Goal: Information Seeking & Learning: Learn about a topic

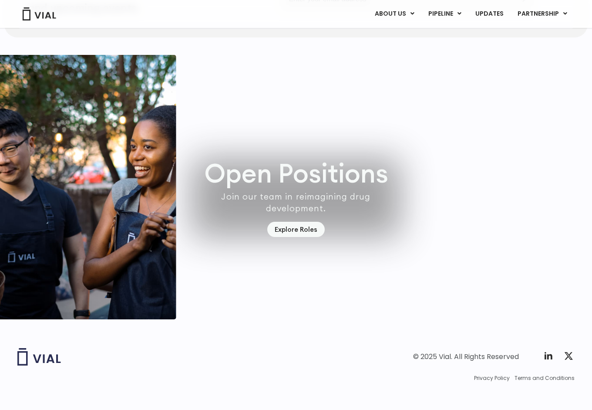
scroll to position [2584, 0]
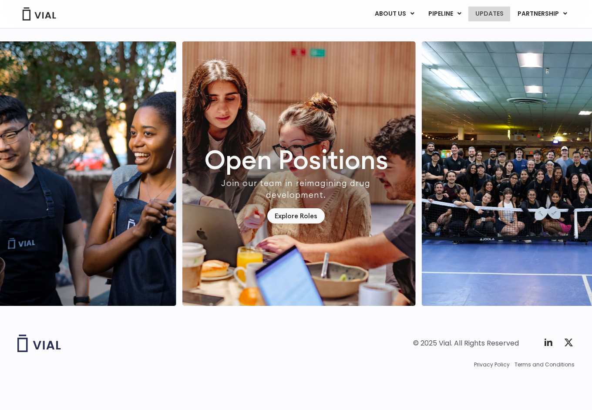
click at [500, 16] on link "UPDATES" at bounding box center [490, 14] width 42 height 15
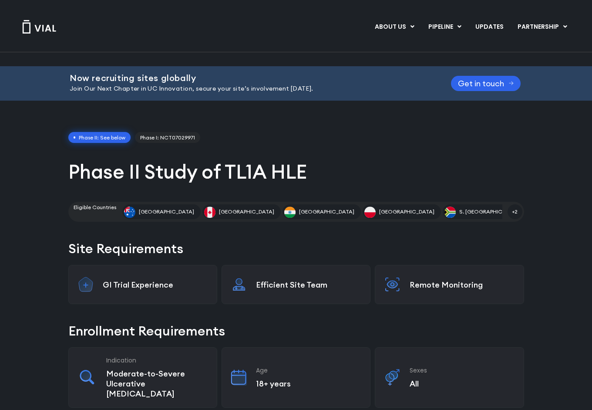
click at [250, 159] on h1 "Phase II Study of TL1A HLE" at bounding box center [296, 171] width 456 height 25
drag, startPoint x: 250, startPoint y: 152, endPoint x: 288, endPoint y: 152, distance: 37.9
click at [288, 159] on h1 "Phase II Study of TL1A HLE" at bounding box center [296, 171] width 456 height 25
copy h1 "TL1A HLE"
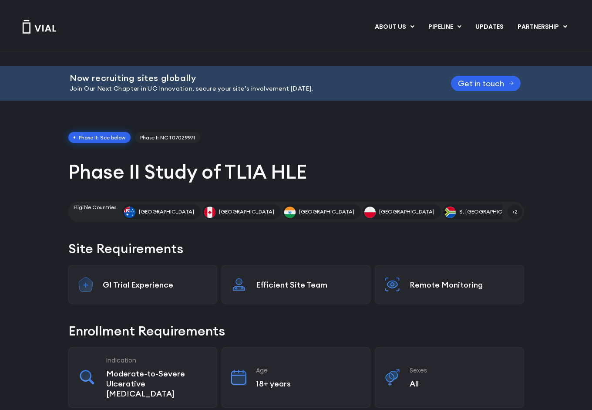
click at [227, 163] on h1 "Phase II Study of TL1A HLE" at bounding box center [296, 171] width 456 height 25
drag, startPoint x: 227, startPoint y: 163, endPoint x: 308, endPoint y: 163, distance: 81.9
click at [308, 163] on h1 "Phase II Study of TL1A HLE" at bounding box center [296, 171] width 456 height 25
copy div "TL1A HLE"
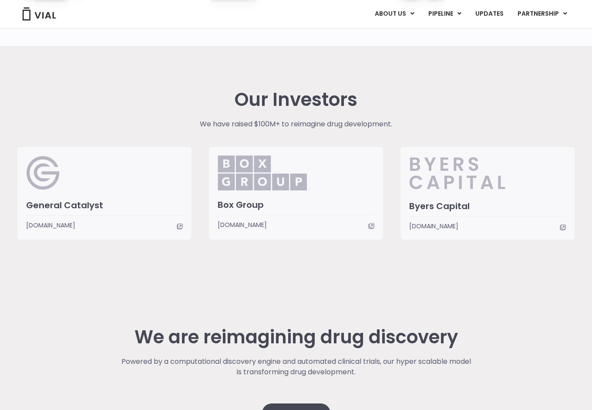
scroll to position [2150, 0]
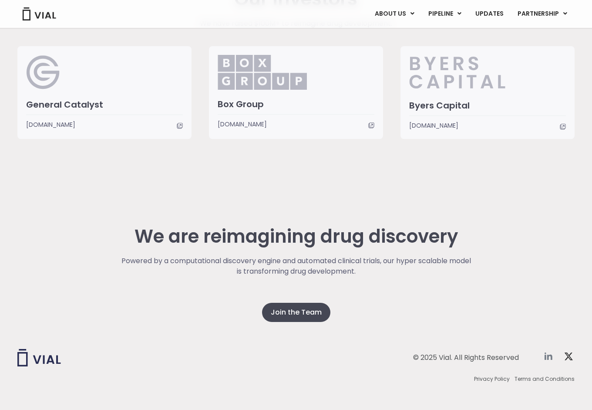
click at [550, 351] on icon at bounding box center [549, 356] width 10 height 10
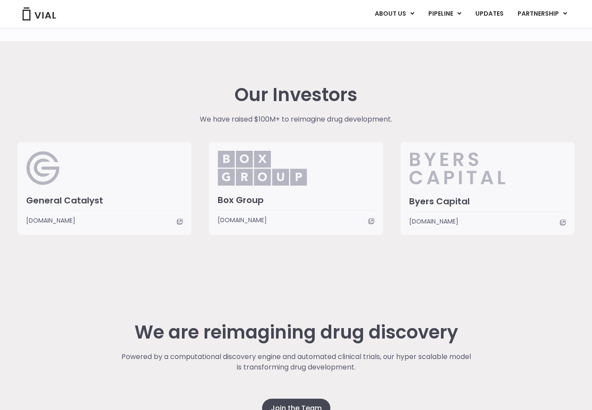
scroll to position [2057, 0]
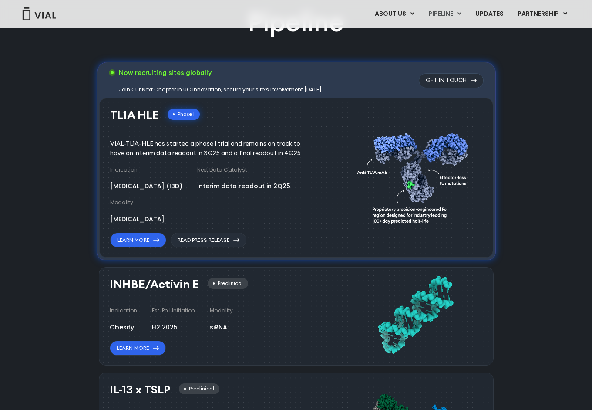
scroll to position [583, 0]
click at [139, 233] on link "Learn More" at bounding box center [138, 240] width 56 height 15
